Goal: Find contact information: Find contact information

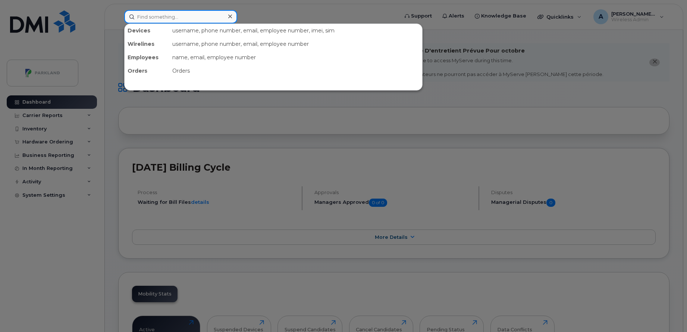
click at [190, 12] on input at bounding box center [180, 16] width 113 height 13
paste input "[PERSON_NAME]"
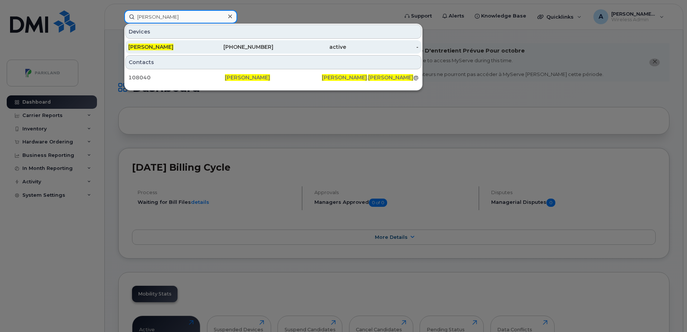
type input "[PERSON_NAME]"
click at [265, 43] on div "[PHONE_NUMBER]" at bounding box center [237, 46] width 73 height 13
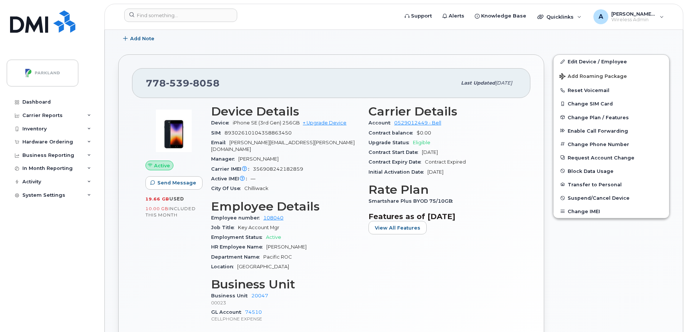
scroll to position [160, 0]
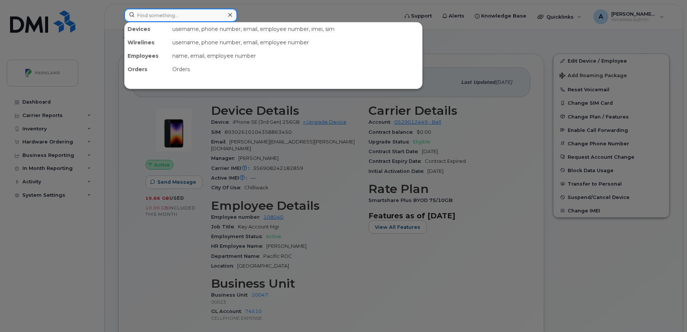
click at [214, 19] on input at bounding box center [180, 15] width 113 height 13
paste input "[PERSON_NAME]"
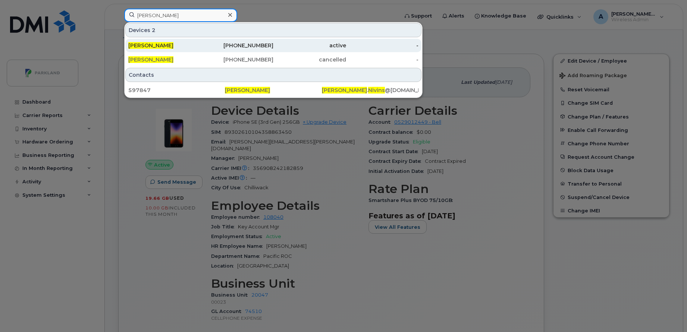
type input "[PERSON_NAME]"
click at [198, 48] on div "[PERSON_NAME]" at bounding box center [164, 45] width 73 height 7
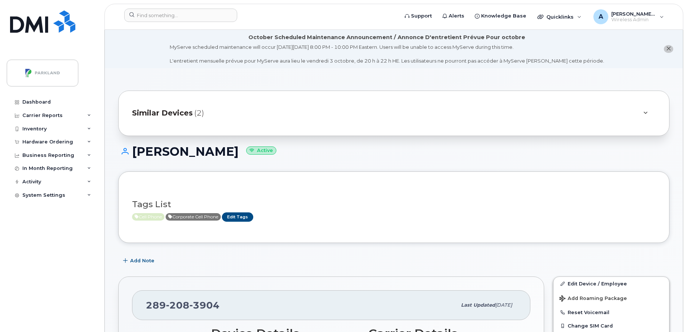
scroll to position [58, 0]
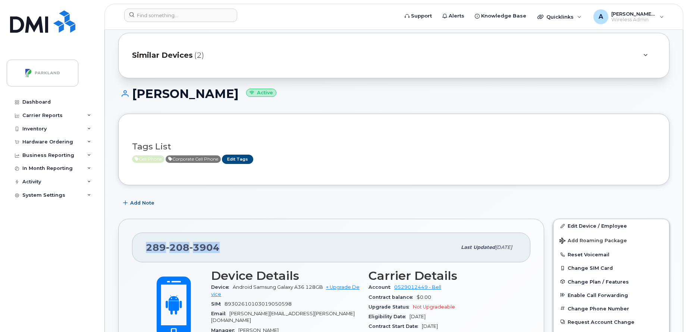
drag, startPoint x: 226, startPoint y: 249, endPoint x: 139, endPoint y: 246, distance: 86.5
click at [139, 246] on div "[PHONE_NUMBER] Last updated [DATE]" at bounding box center [331, 248] width 398 height 30
copy span "[PHONE_NUMBER]"
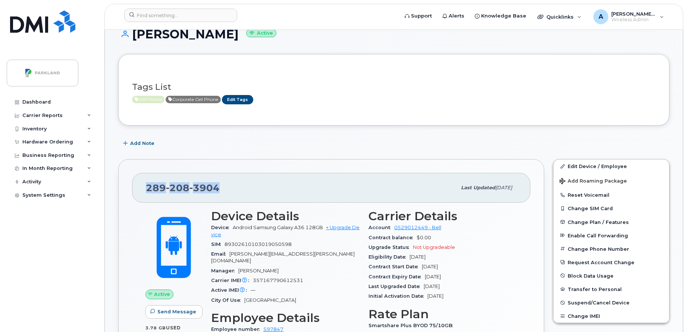
scroll to position [118, 0]
